Goal: Task Accomplishment & Management: Manage account settings

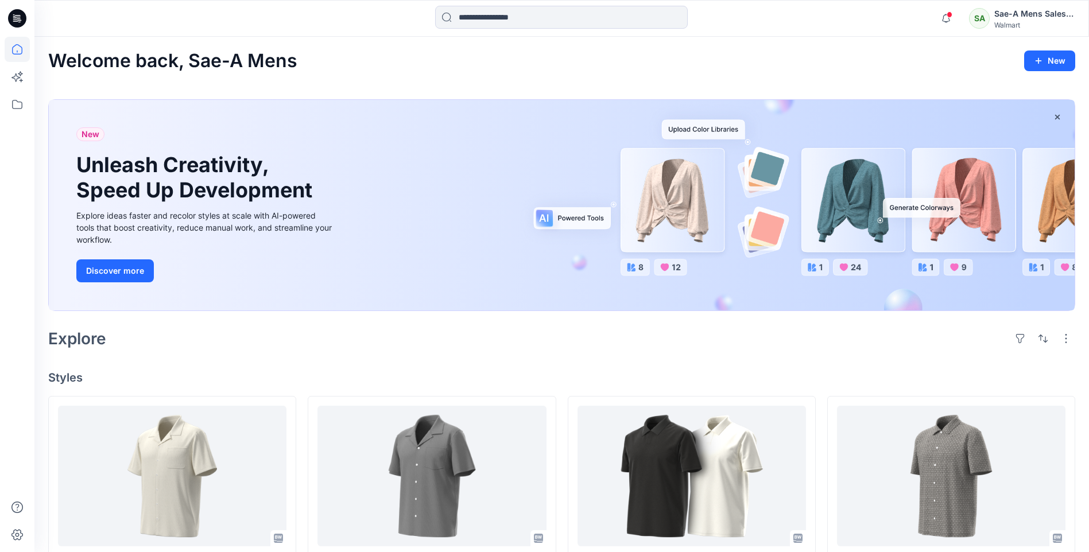
click at [998, 14] on div "Sae-A Mens Sales Team" at bounding box center [1035, 14] width 80 height 14
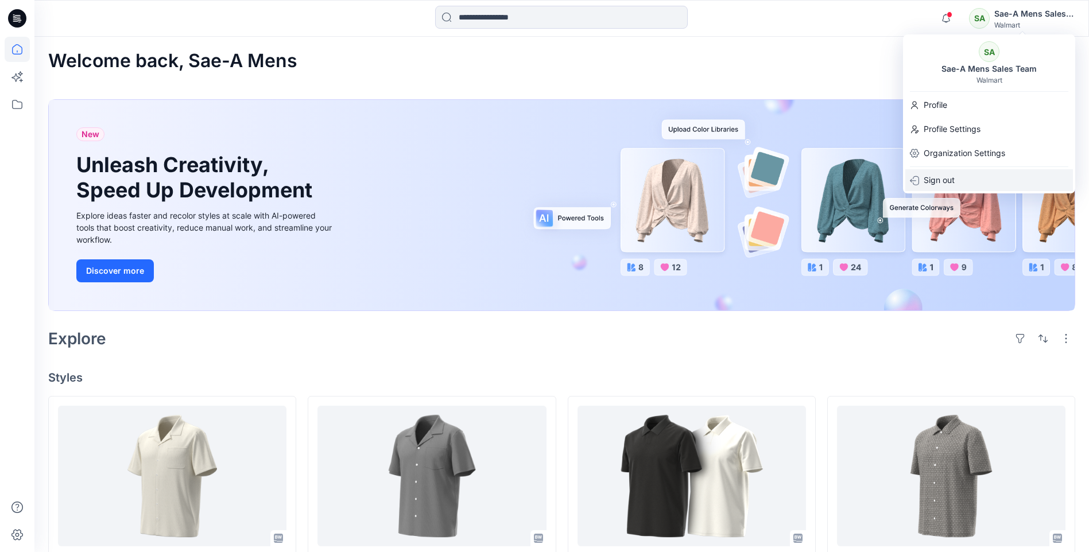
click at [945, 180] on p "Sign out" at bounding box center [939, 180] width 31 height 22
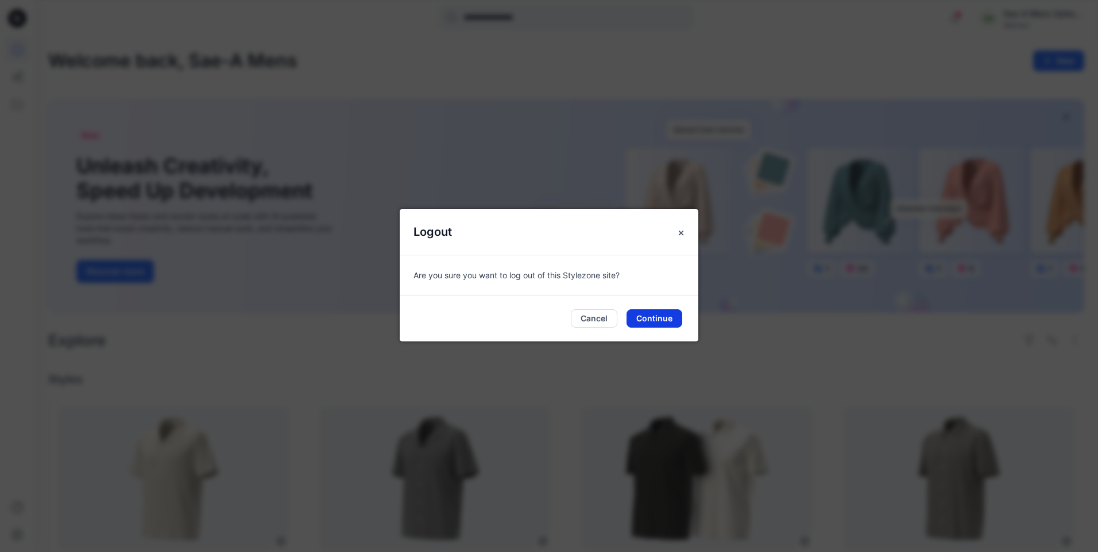
click at [641, 323] on button "Continue" at bounding box center [655, 319] width 56 height 18
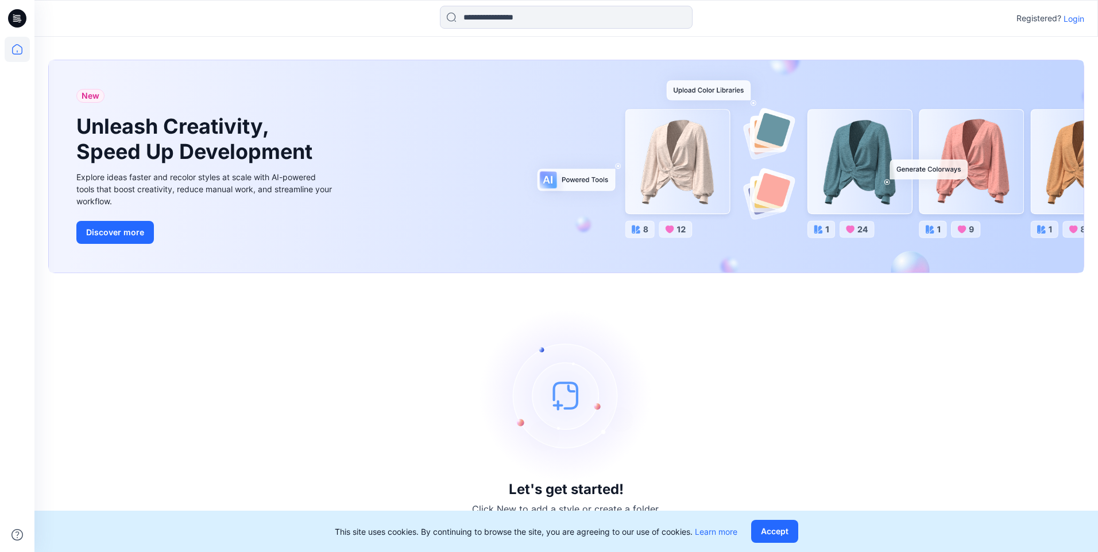
click at [1075, 19] on p "Login" at bounding box center [1074, 19] width 21 height 12
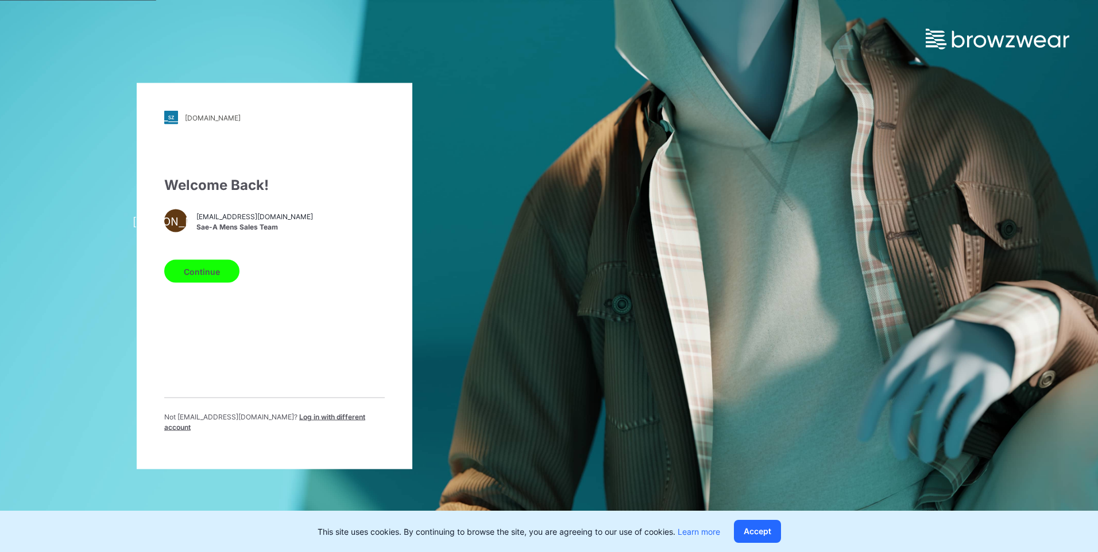
click at [313, 426] on span "Log in with different account" at bounding box center [264, 422] width 201 height 19
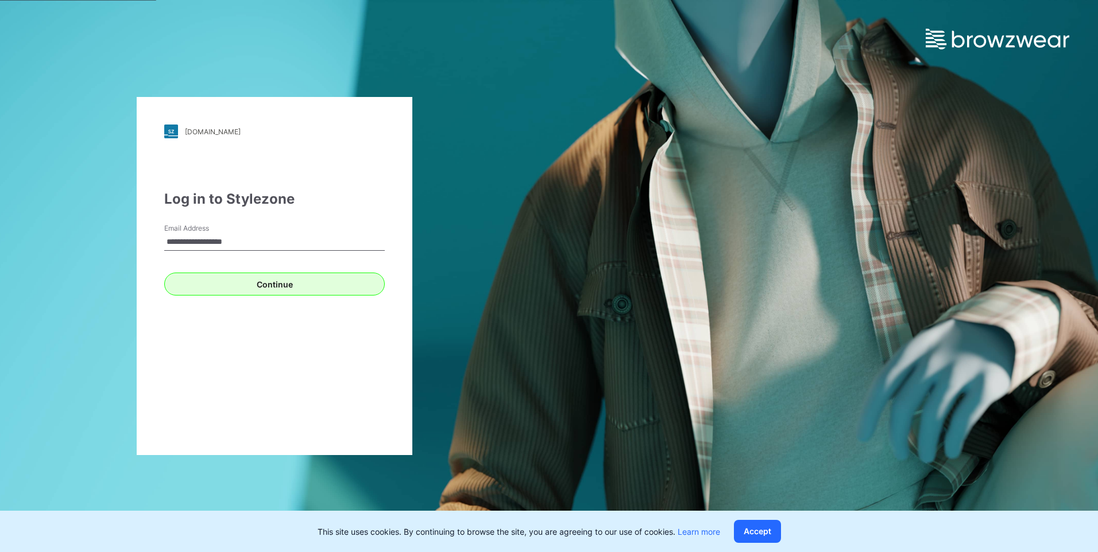
type input "**********"
click at [341, 287] on button "Continue" at bounding box center [274, 284] width 221 height 23
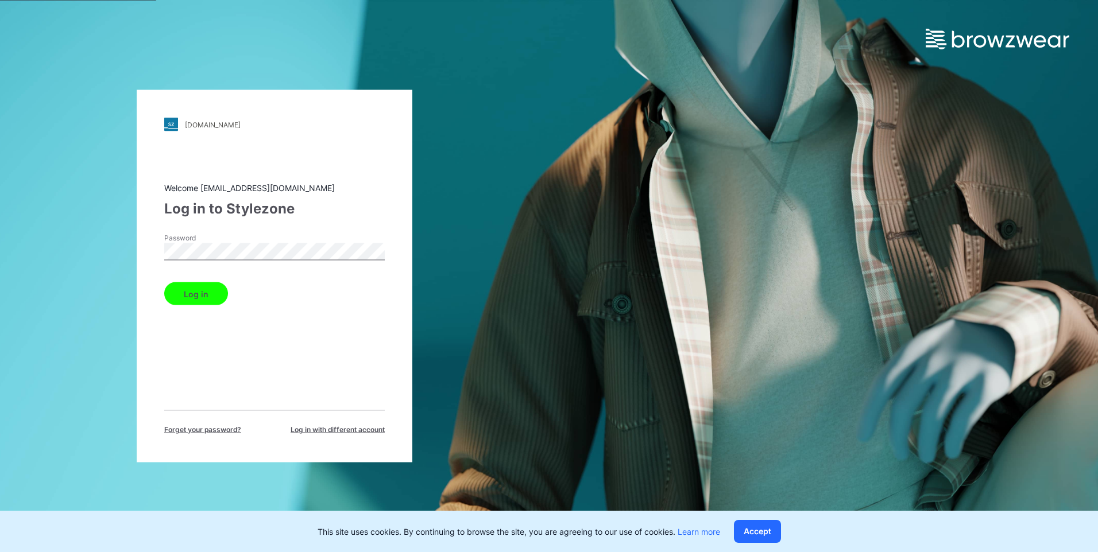
click at [202, 298] on button "Log in" at bounding box center [196, 294] width 64 height 23
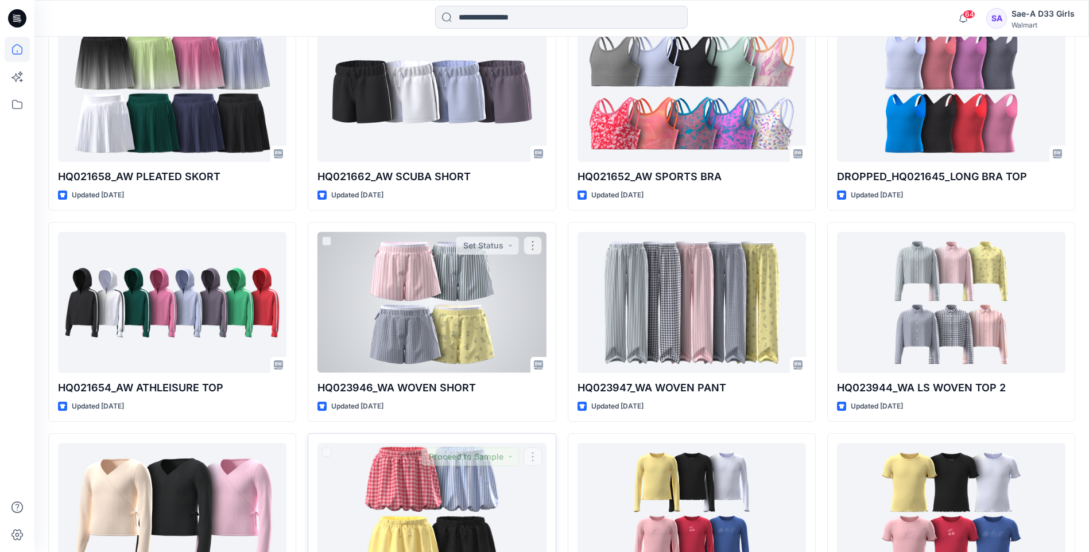
scroll to position [3753, 0]
